Goal: Go to known website: Go to known website

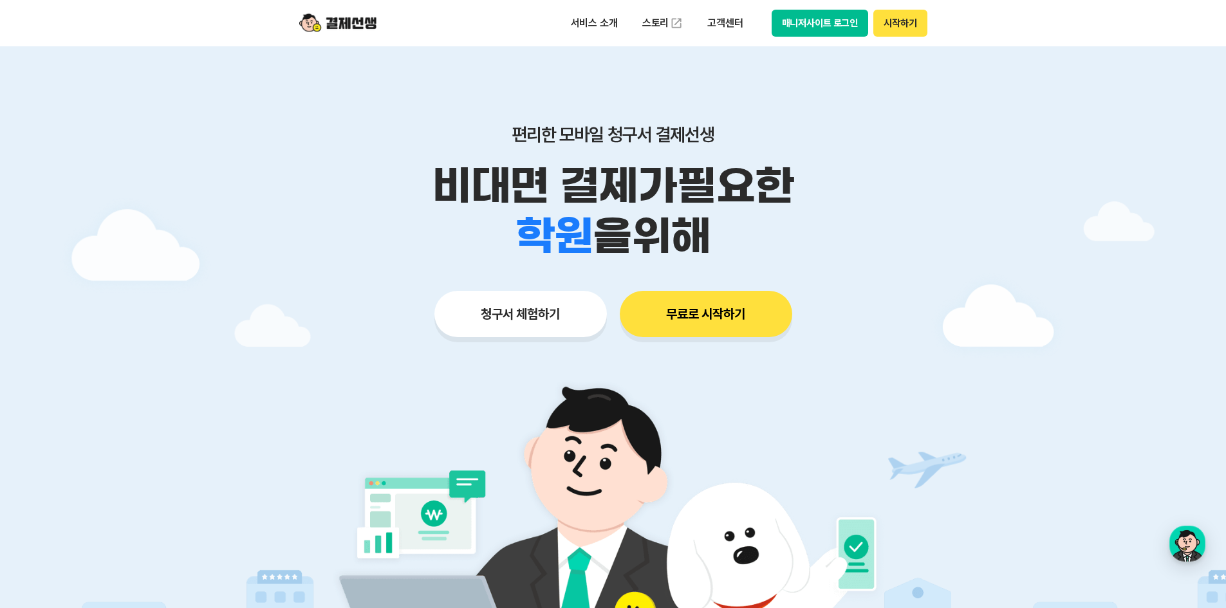
click at [825, 21] on button "매니저사이트 로그인" at bounding box center [819, 23] width 97 height 27
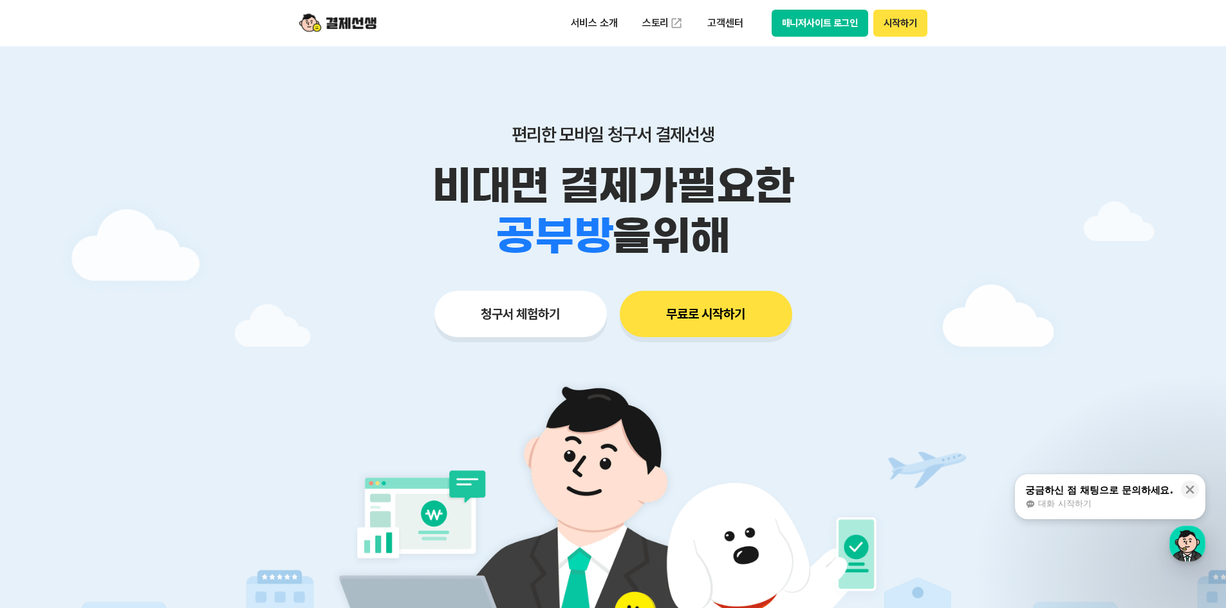
click at [825, 28] on button "매니저사이트 로그인" at bounding box center [819, 23] width 97 height 27
click at [837, 27] on button "매니저사이트 로그인" at bounding box center [819, 23] width 97 height 27
click at [800, 23] on button "매니저사이트 로그인" at bounding box center [819, 23] width 97 height 27
